Goal: Manage account settings

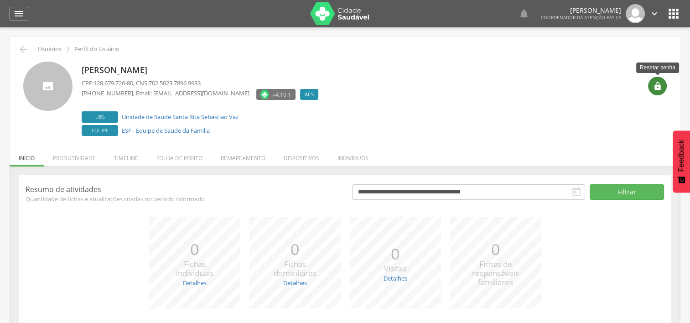
click at [655, 83] on icon "" at bounding box center [657, 86] width 9 height 9
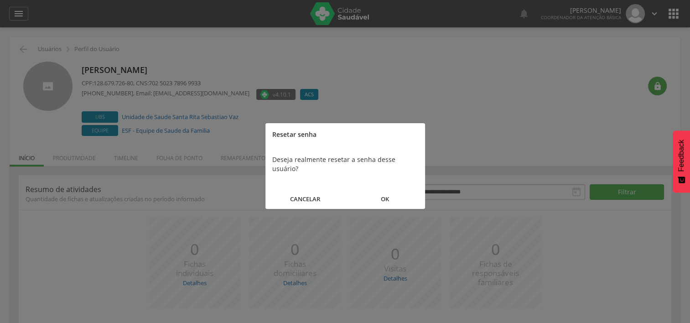
click at [376, 189] on button "OK" at bounding box center [385, 199] width 80 height 20
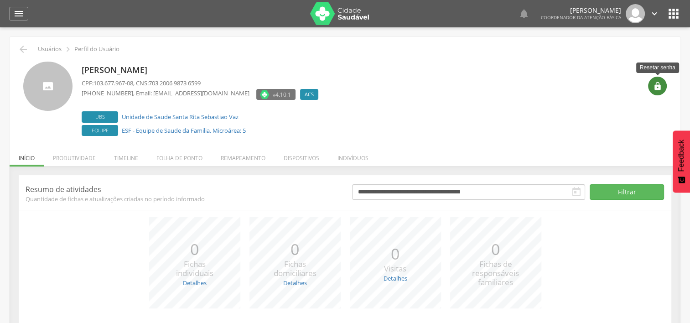
click at [657, 91] on div "" at bounding box center [657, 86] width 19 height 19
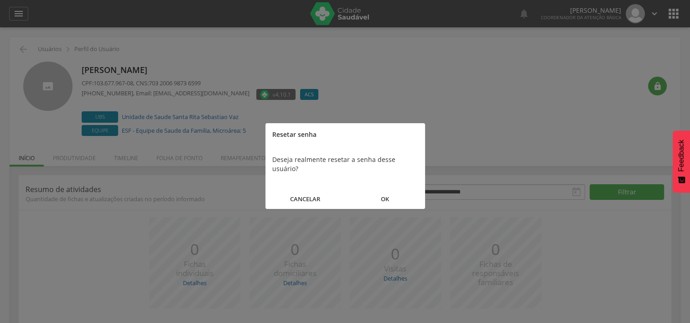
click at [397, 190] on button "OK" at bounding box center [385, 199] width 80 height 20
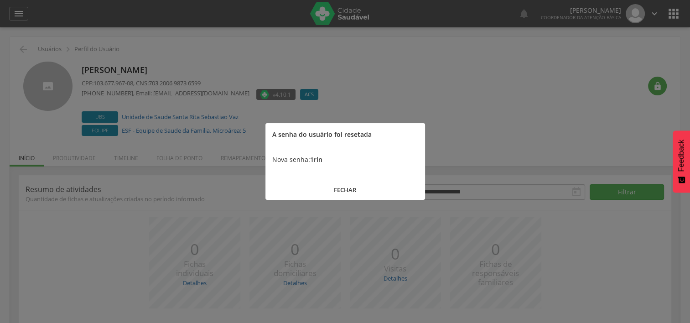
click at [348, 193] on button "FECHAR" at bounding box center [345, 190] width 160 height 20
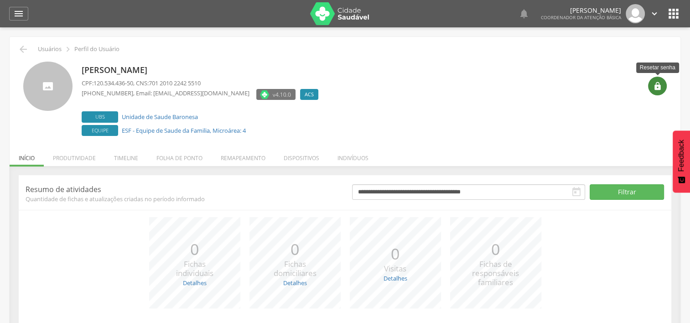
click at [654, 82] on icon "" at bounding box center [657, 86] width 9 height 9
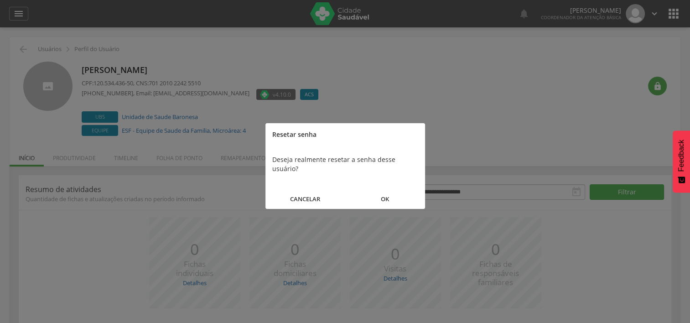
click at [379, 190] on button "OK" at bounding box center [385, 199] width 80 height 20
